Goal: Navigation & Orientation: Find specific page/section

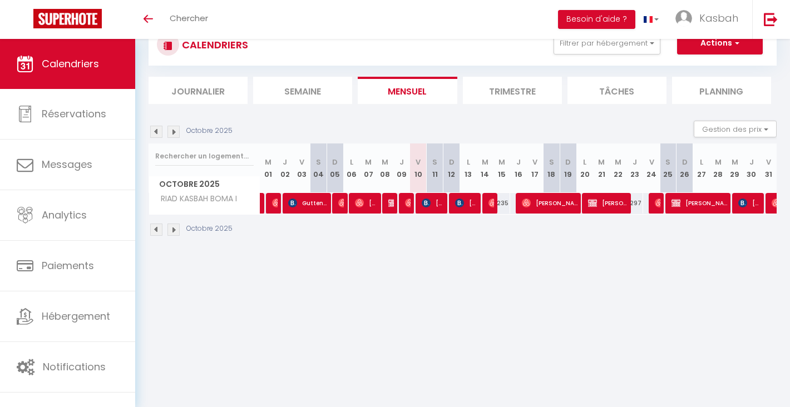
scroll to position [39, 0]
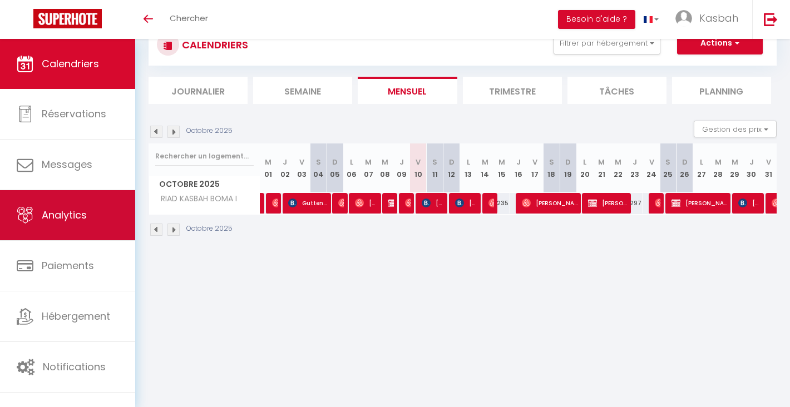
click at [75, 222] on link "Analytics" at bounding box center [67, 215] width 135 height 50
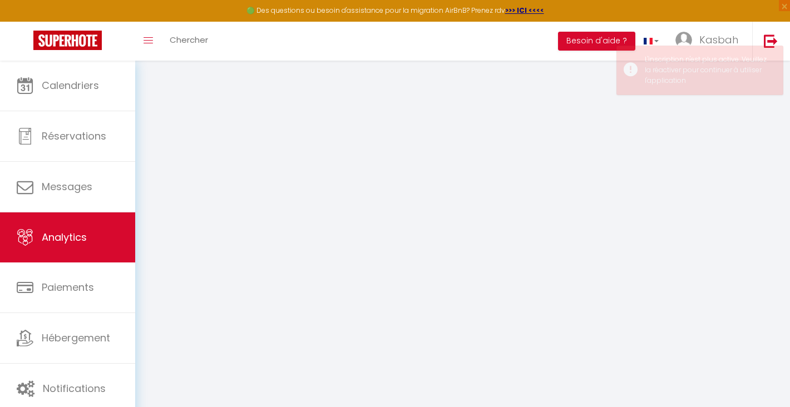
select select "2025"
select select "10"
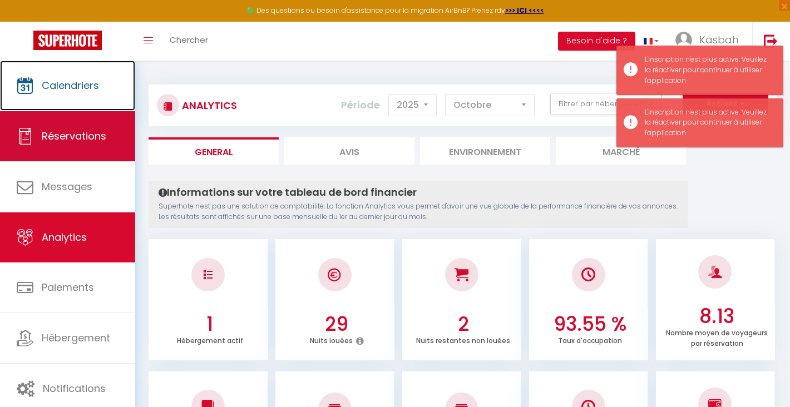
click at [74, 99] on link "Calendriers" at bounding box center [67, 86] width 135 height 50
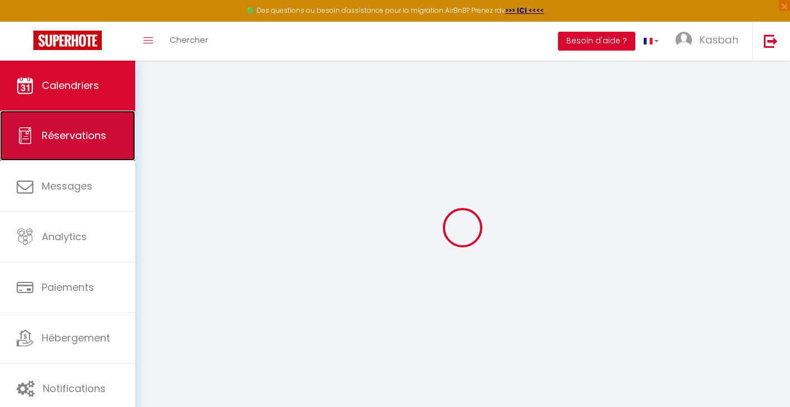
click at [68, 131] on span "Réservations" at bounding box center [74, 135] width 64 height 14
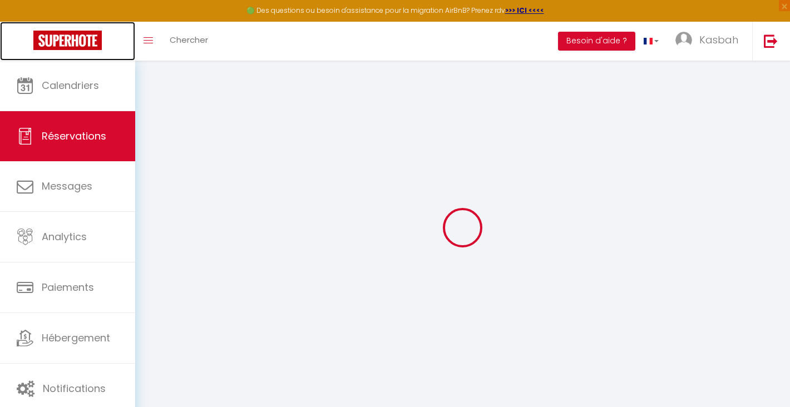
click at [50, 46] on img at bounding box center [67, 40] width 68 height 19
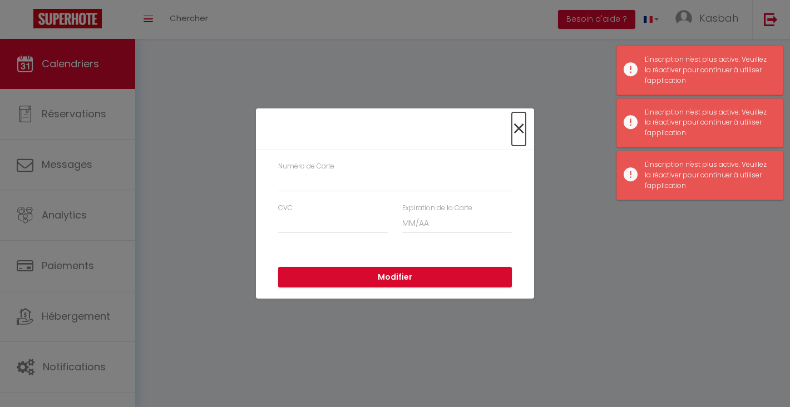
click at [514, 128] on span "×" at bounding box center [519, 128] width 14 height 33
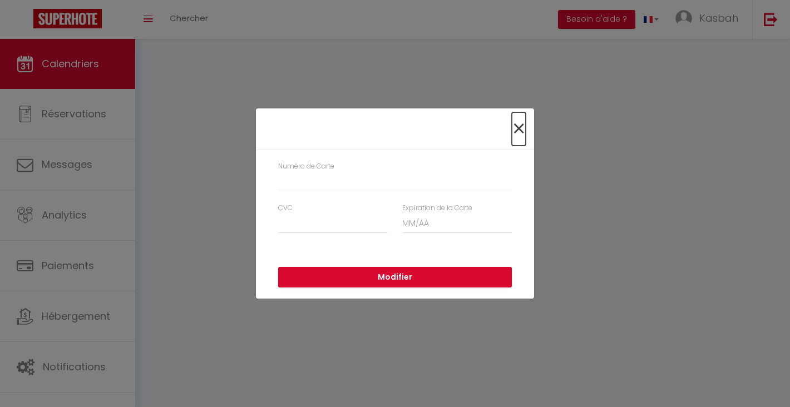
click at [521, 129] on span "×" at bounding box center [519, 128] width 14 height 33
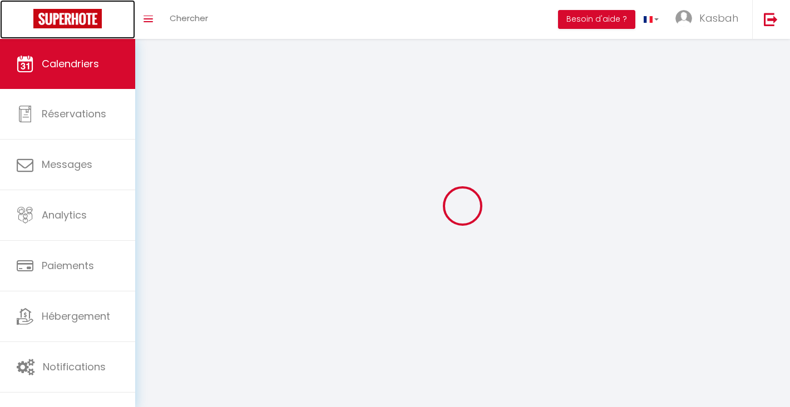
click at [79, 14] on img at bounding box center [67, 18] width 68 height 19
